Goal: Transaction & Acquisition: Book appointment/travel/reservation

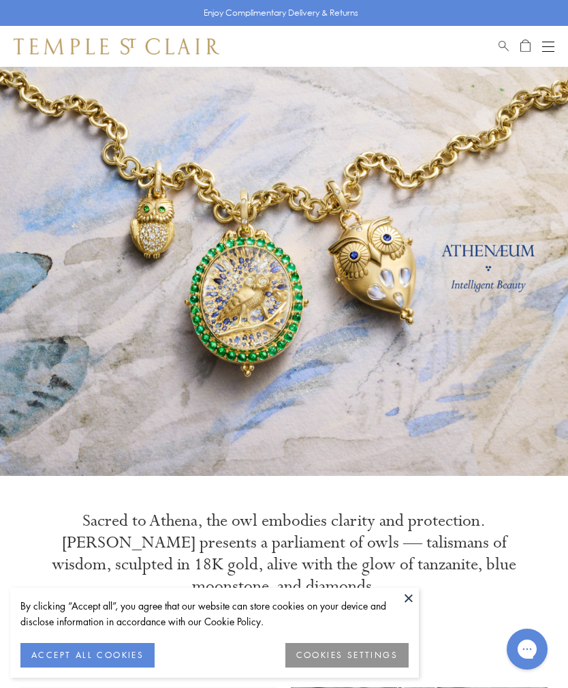
click at [410, 600] on button at bounding box center [409, 597] width 20 height 20
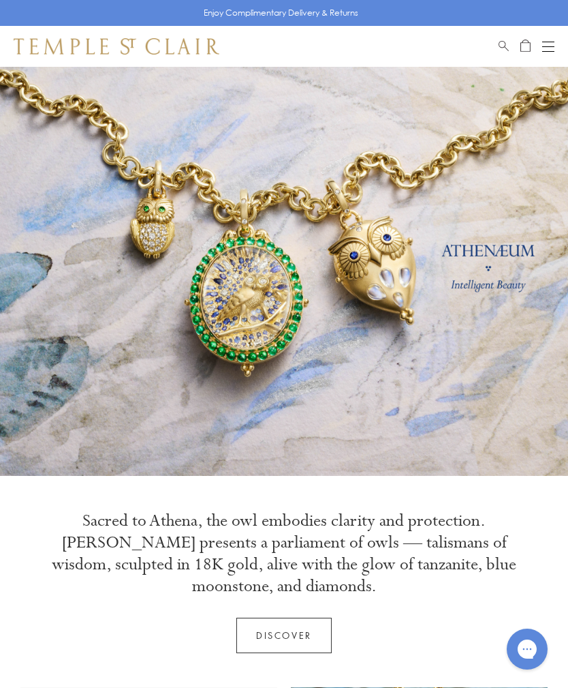
click at [517, 342] on link at bounding box center [284, 271] width 568 height 409
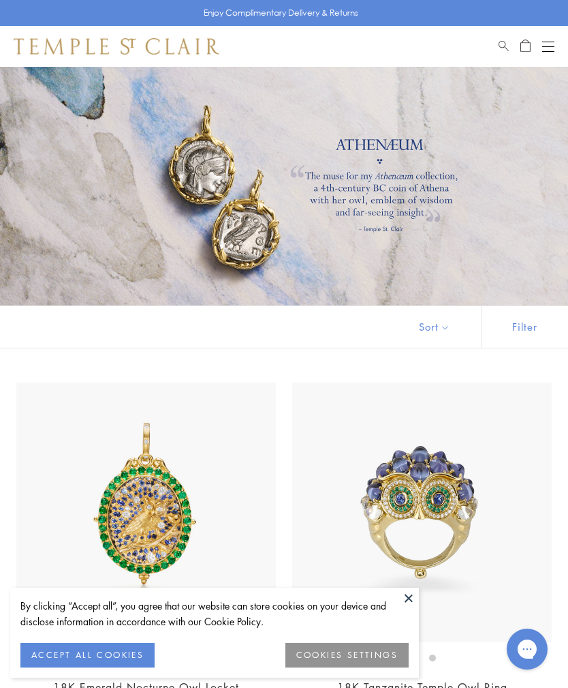
click at [550, 48] on button "Open navigation" at bounding box center [548, 46] width 12 height 16
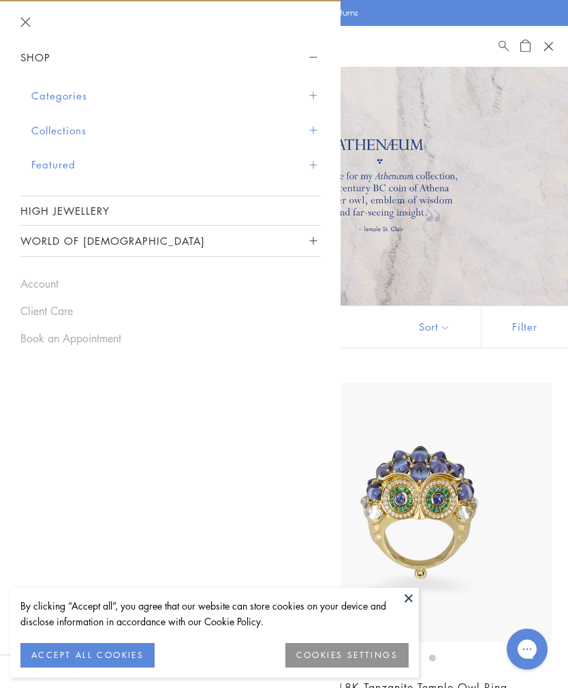
click at [304, 102] on button "Categories" at bounding box center [175, 95] width 289 height 35
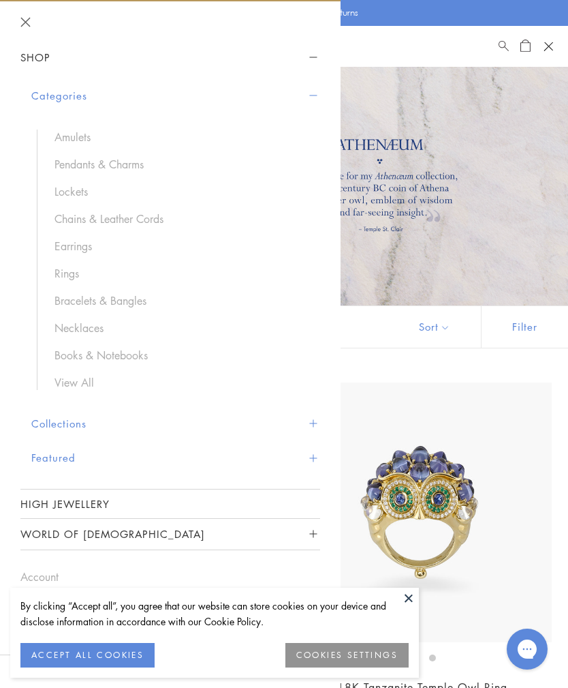
click at [141, 224] on link "Chains & Leather Cords" at bounding box center [181, 218] width 252 height 15
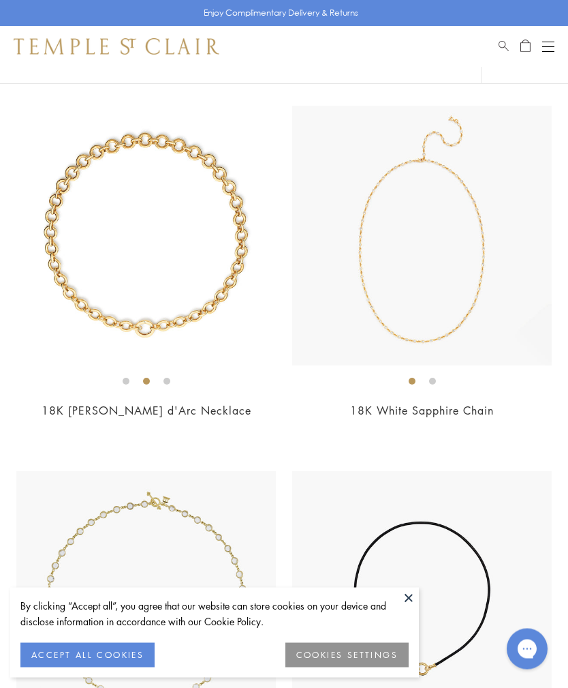
scroll to position [2321, 0]
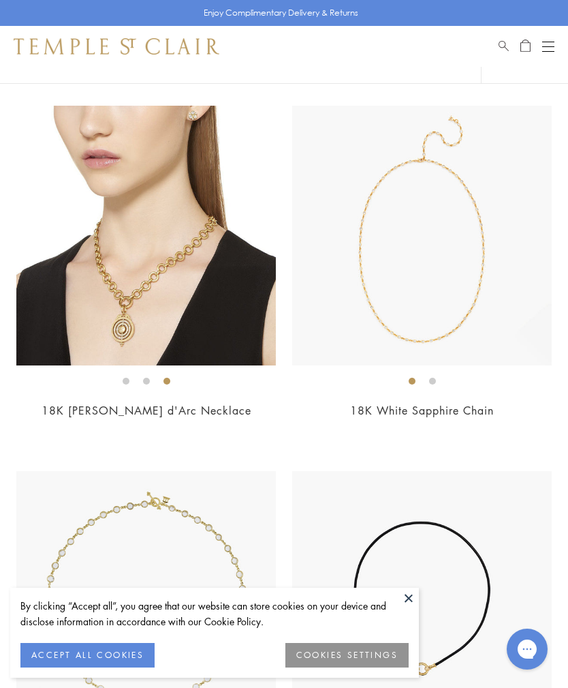
click at [224, 342] on img at bounding box center [146, 236] width 260 height 260
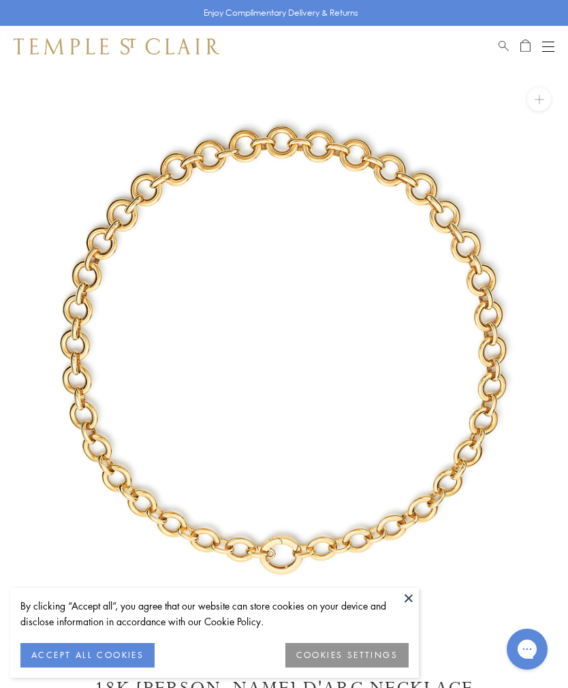
click at [412, 598] on button at bounding box center [409, 597] width 20 height 20
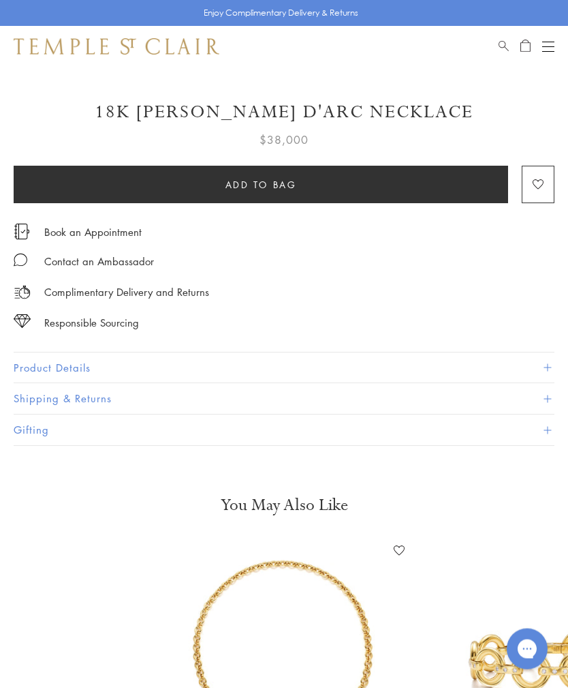
scroll to position [576, 0]
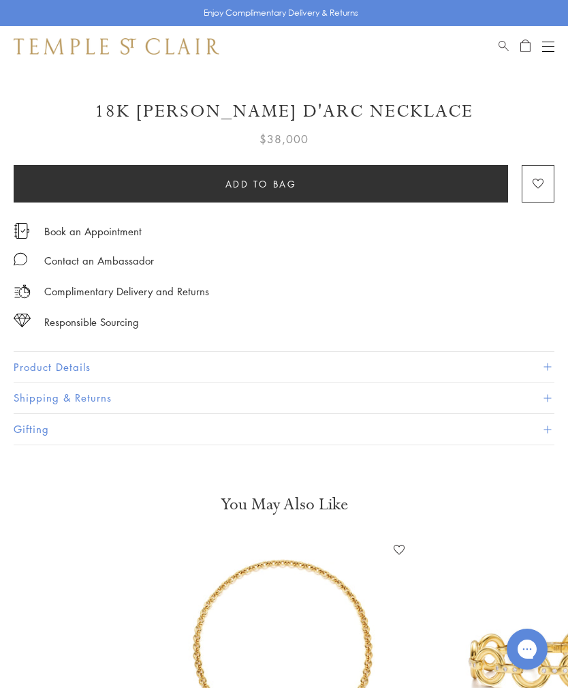
click at [544, 363] on span at bounding box center [547, 366] width 7 height 7
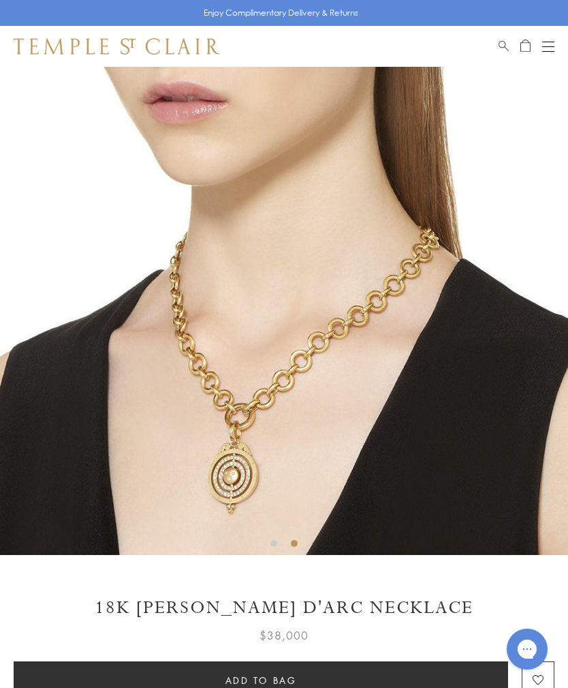
scroll to position [78, 0]
